Goal: Task Accomplishment & Management: Complete application form

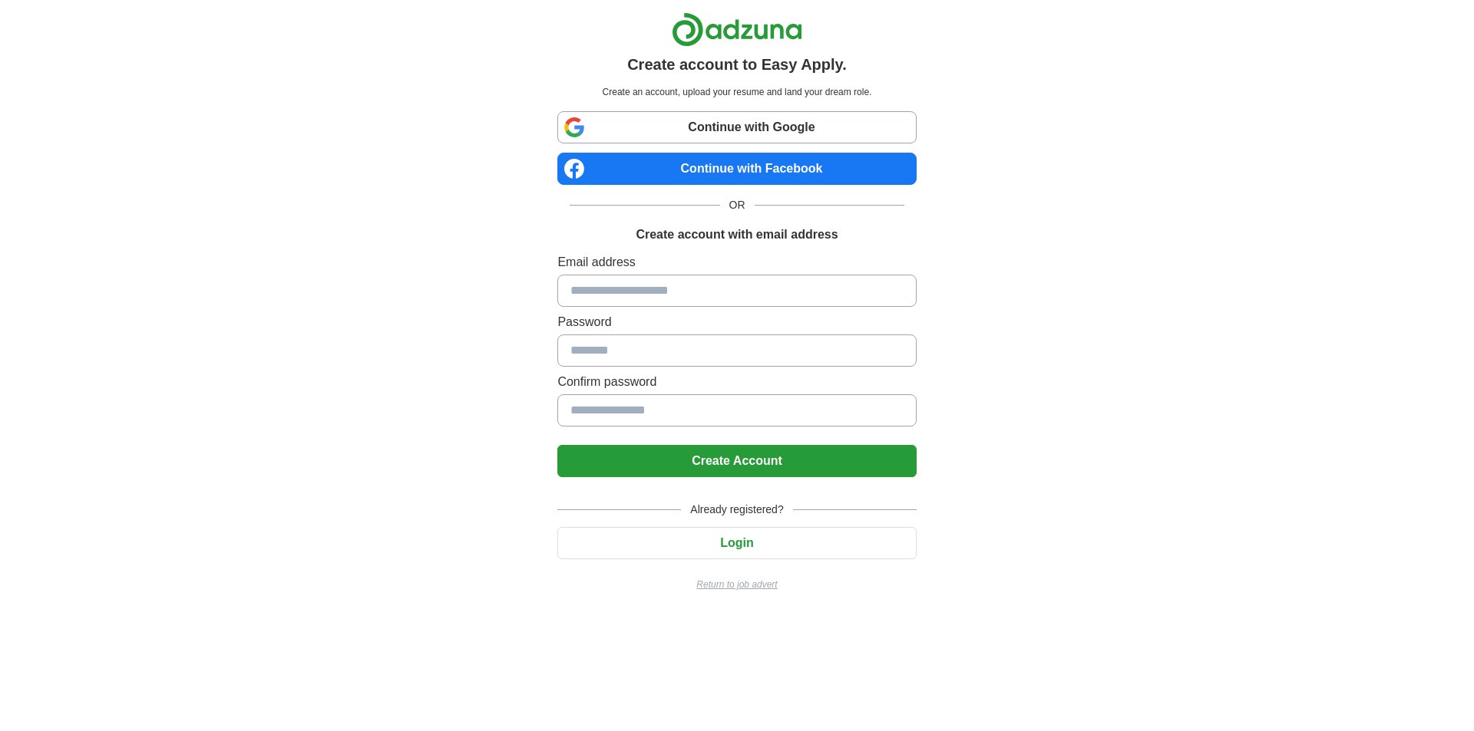
click at [667, 128] on link "Continue with Google" at bounding box center [736, 127] width 358 height 32
click at [695, 128] on link "Continue with Google" at bounding box center [736, 127] width 358 height 32
